Goal: Task Accomplishment & Management: Use online tool/utility

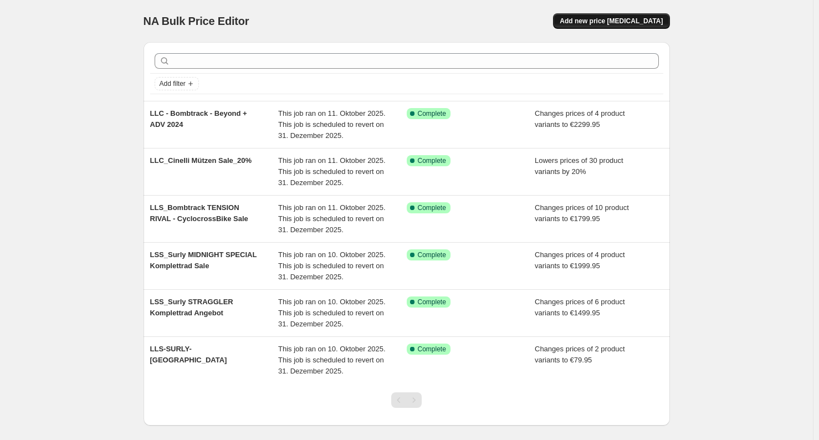
click at [598, 23] on span "Add new price [MEDICAL_DATA]" at bounding box center [611, 21] width 103 height 9
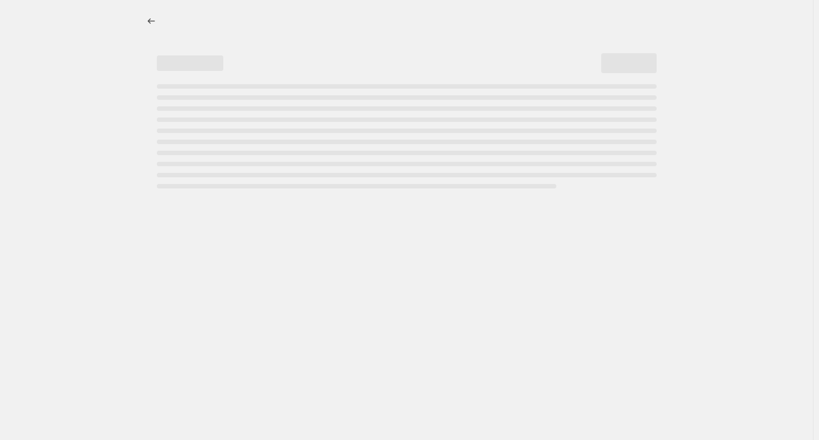
select select "percentage"
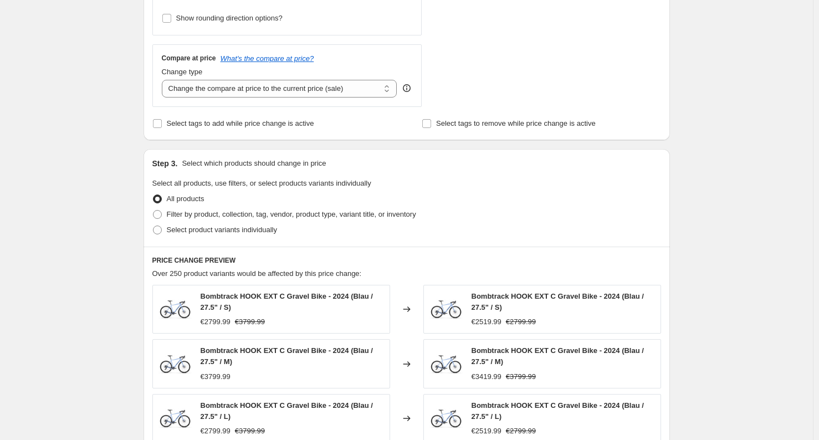
scroll to position [371, 0]
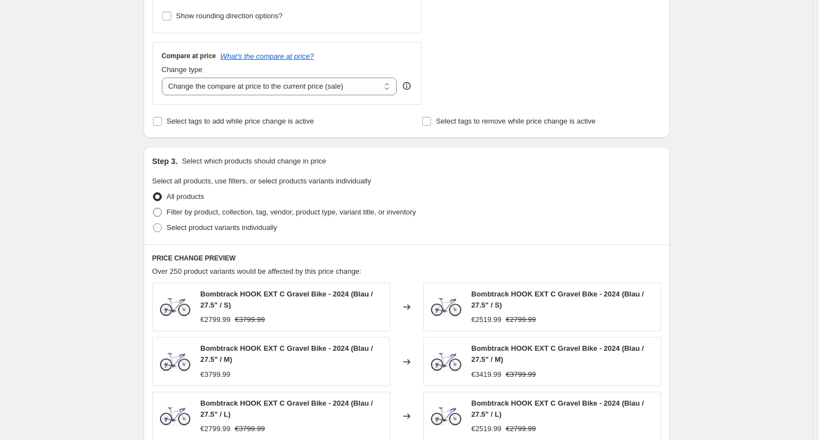
click at [158, 211] on span at bounding box center [157, 212] width 9 height 9
click at [153, 208] on input "Filter by product, collection, tag, vendor, product type, variant title, or inv…" at bounding box center [153, 208] width 1 height 1
radio input "true"
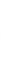
scroll to position [419, 0]
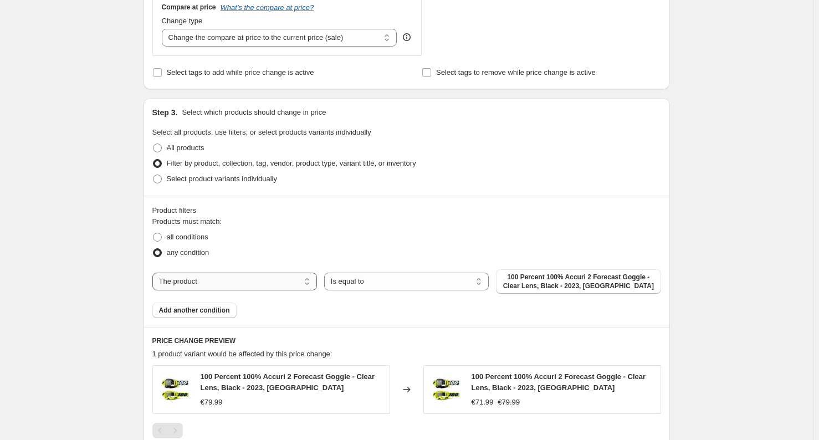
select select "inventory_quantity"
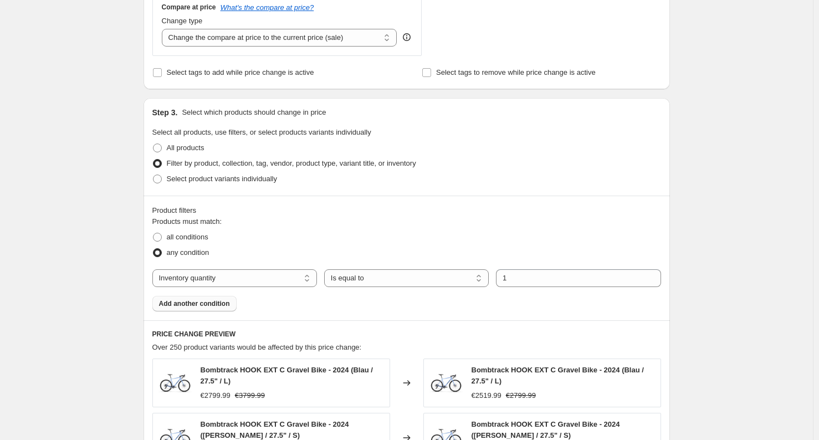
click at [216, 304] on span "Add another condition" at bounding box center [194, 303] width 71 height 9
